Goal: Use online tool/utility: Utilize a website feature to perform a specific function

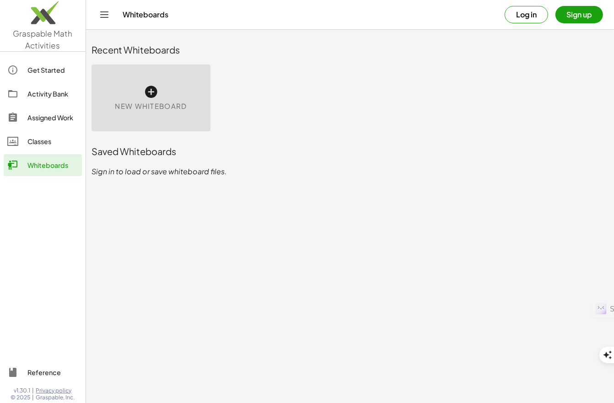
click at [55, 175] on link "Whiteboards" at bounding box center [43, 165] width 78 height 22
click at [156, 91] on icon at bounding box center [151, 92] width 15 height 15
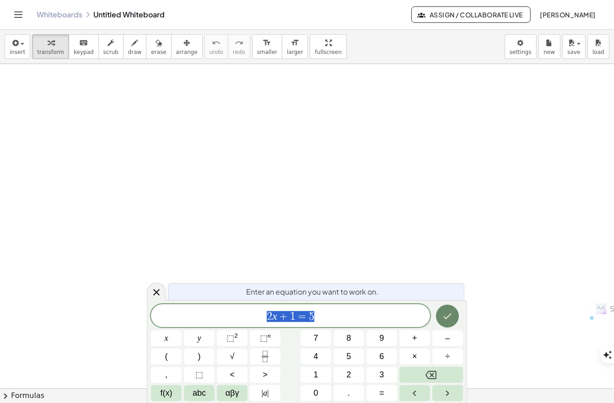
click at [453, 324] on button "Done" at bounding box center [447, 316] width 23 height 23
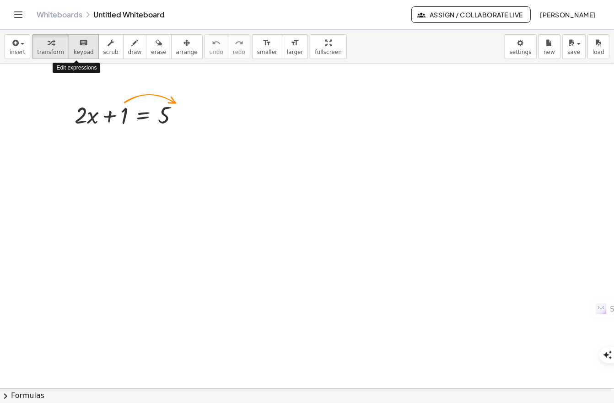
click at [84, 46] on div "keyboard" at bounding box center [84, 42] width 20 height 11
click at [80, 51] on span "keypad" at bounding box center [84, 52] width 20 height 6
click at [180, 119] on div at bounding box center [182, 115] width 10 height 10
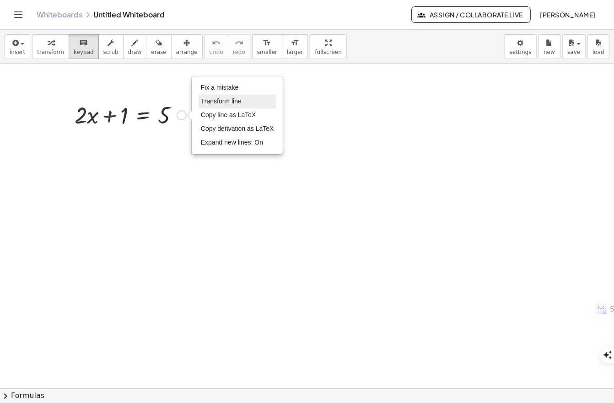
click at [230, 100] on span "Transform line" at bounding box center [221, 101] width 41 height 7
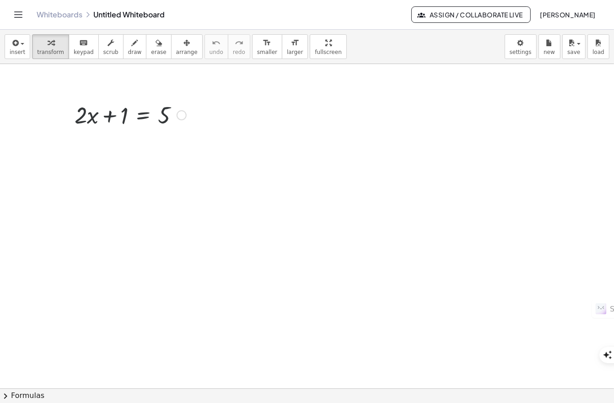
click at [183, 114] on div "Fix a mistake Transform line Copy line as LaTeX Copy derivation as LaTeX Expand…" at bounding box center [182, 115] width 10 height 10
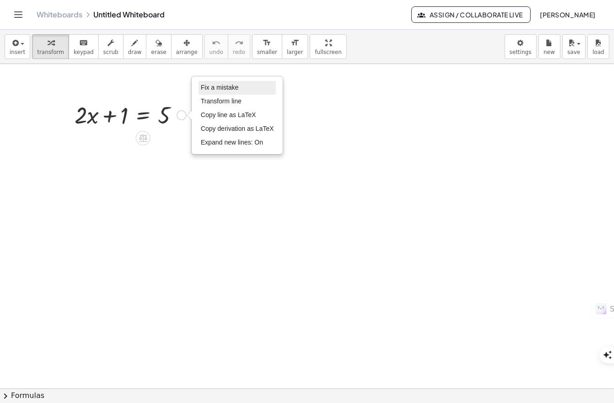
click at [216, 92] on li "Fix a mistake" at bounding box center [238, 88] width 78 height 14
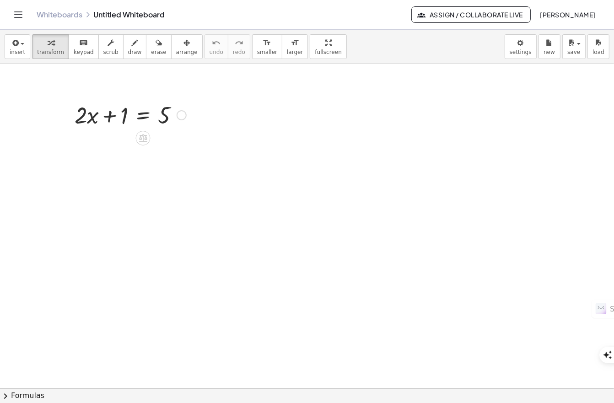
click at [185, 116] on div "Fix a mistake Transform line Copy line as LaTeX Copy derivation as LaTeX Expand…" at bounding box center [182, 115] width 10 height 10
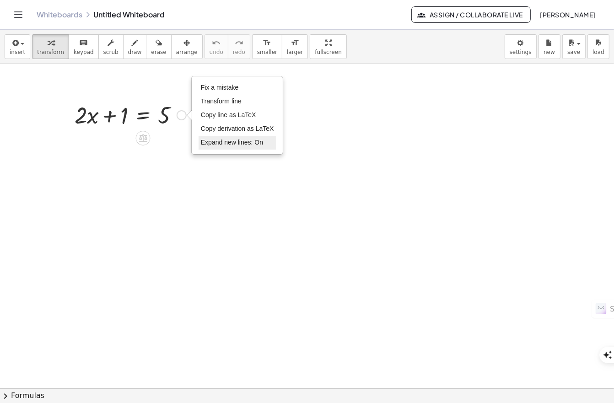
click at [223, 145] on span "Expand new lines: On" at bounding box center [232, 142] width 62 height 7
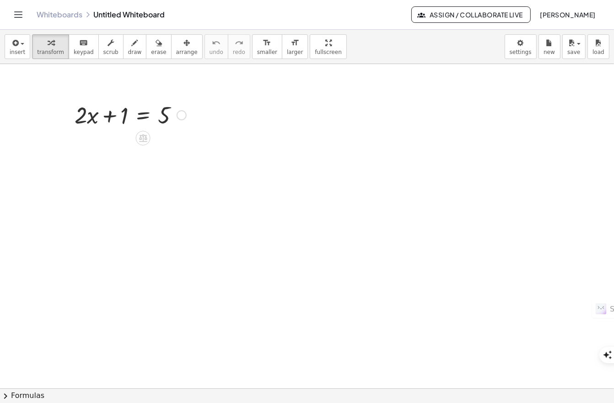
click at [143, 144] on div at bounding box center [143, 138] width 15 height 15
click at [179, 137] on icon at bounding box center [180, 138] width 8 height 8
type textarea "******"
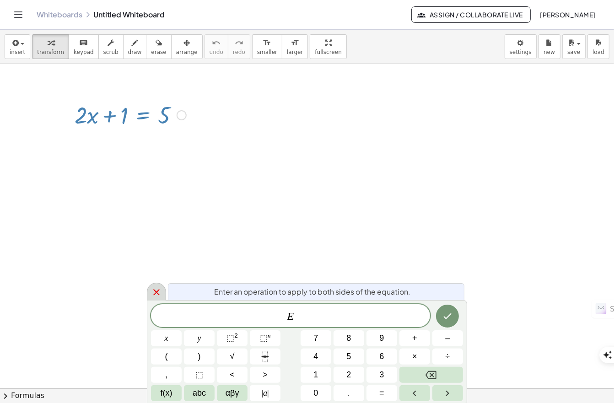
click at [159, 290] on icon at bounding box center [156, 292] width 6 height 6
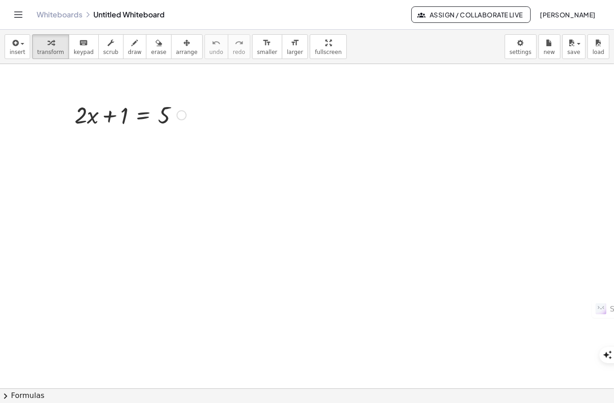
click at [179, 117] on div "Fix a mistake Transform line Copy line as LaTeX Copy derivation as LaTeX Expand…" at bounding box center [182, 115] width 10 height 10
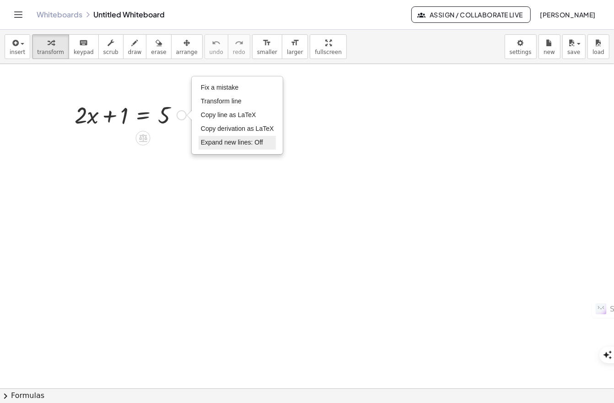
click at [212, 139] on span "Expand new lines: Off" at bounding box center [232, 142] width 62 height 7
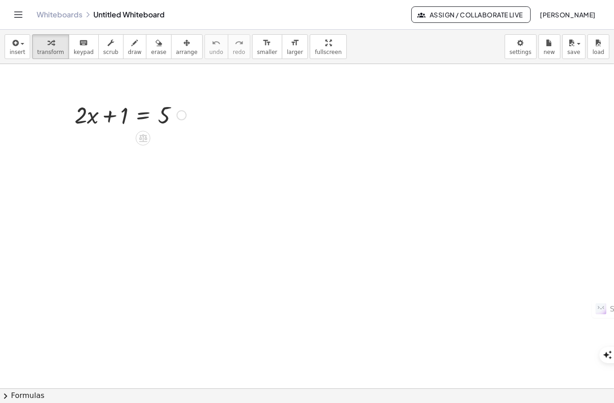
click at [185, 118] on div "Fix a mistake Transform line Copy line as LaTeX Copy derivation as LaTeX Expand…" at bounding box center [182, 115] width 10 height 10
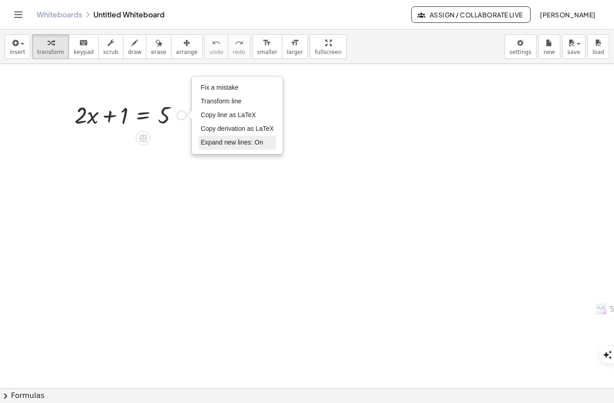
click at [209, 146] on span "Expand new lines: On" at bounding box center [232, 142] width 62 height 7
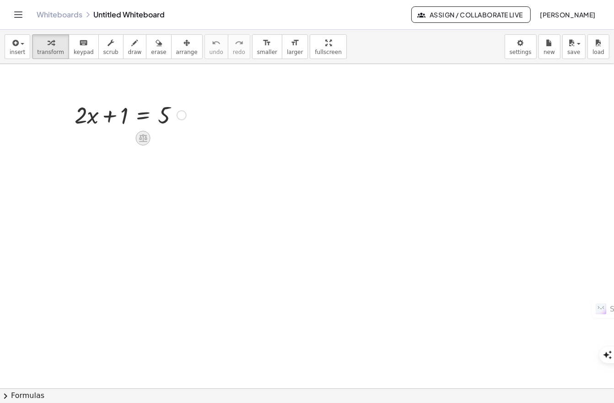
click at [141, 143] on div at bounding box center [143, 138] width 15 height 15
click at [159, 138] on span "÷" at bounding box center [161, 138] width 5 height 13
click at [169, 126] on div at bounding box center [138, 115] width 125 height 46
